Goal: Task Accomplishment & Management: Complete application form

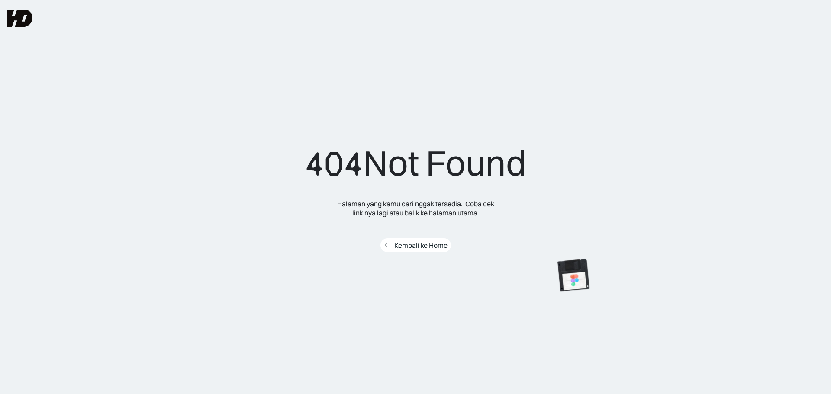
click at [430, 244] on div "Kembali ke Home" at bounding box center [420, 245] width 53 height 9
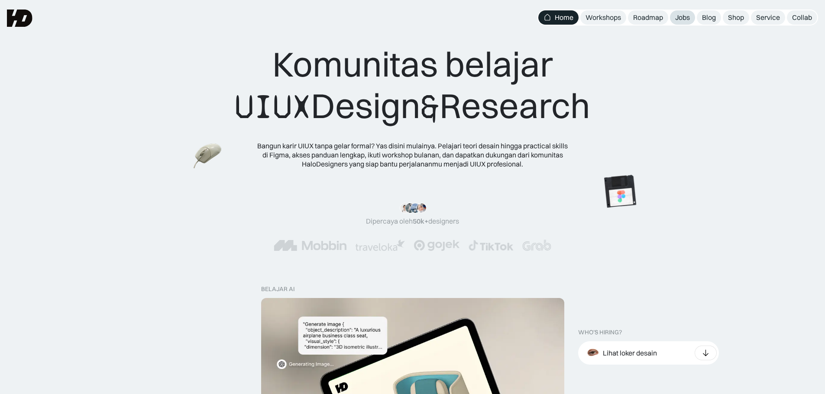
click at [684, 19] on div "Jobs" at bounding box center [682, 17] width 15 height 9
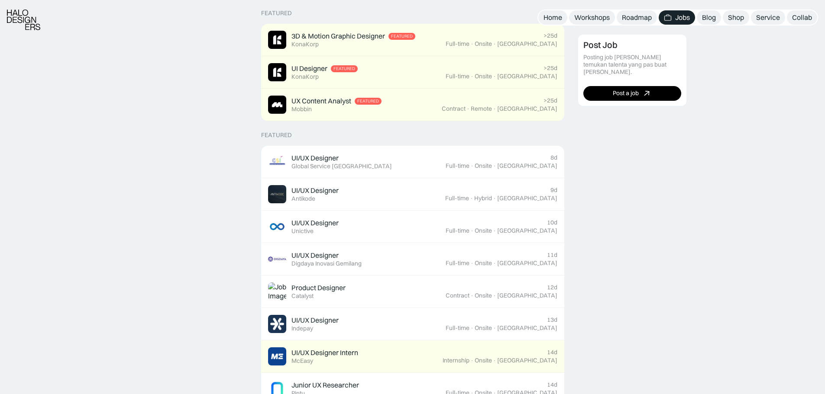
scroll to position [226, 0]
click at [385, 151] on link "UI/UX Designer Featured Global Service [GEOGRAPHIC_DATA] 8d Full-time · Onsite …" at bounding box center [412, 161] width 303 height 32
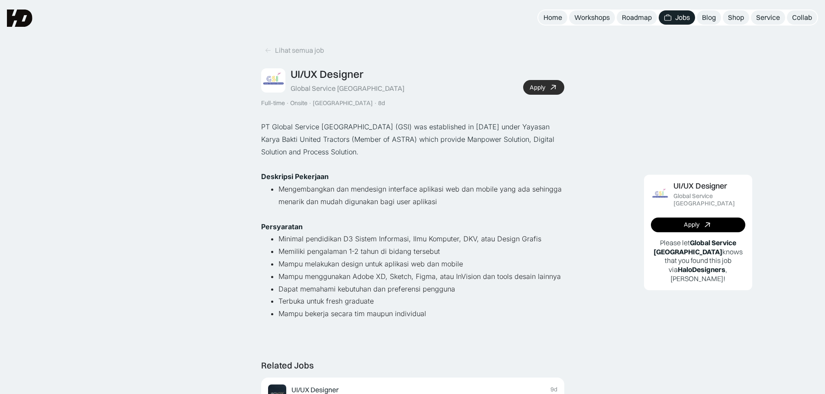
click at [553, 89] on icon at bounding box center [553, 87] width 13 height 13
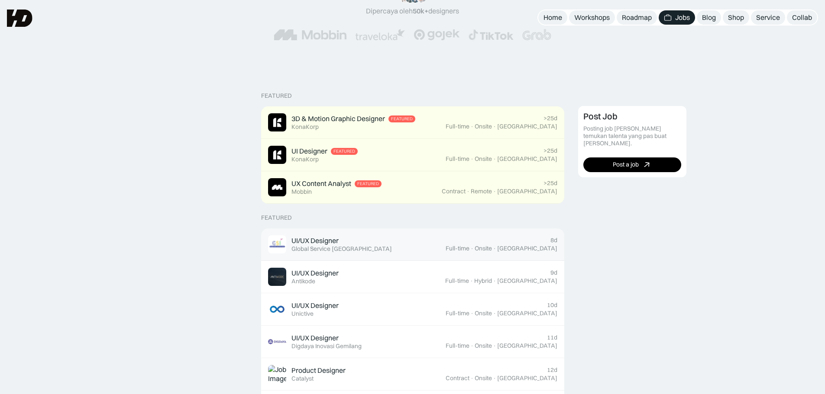
scroll to position [142, 0]
